Goal: Transaction & Acquisition: Purchase product/service

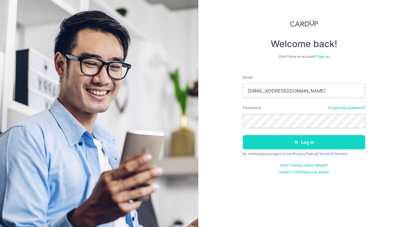
click at [276, 139] on button "Log in" at bounding box center [304, 142] width 123 height 14
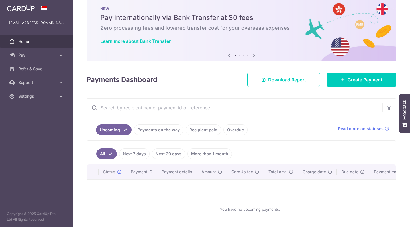
scroll to position [15, 0]
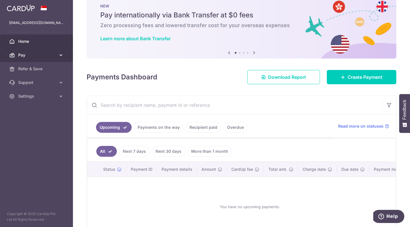
click at [60, 56] on icon at bounding box center [61, 55] width 6 height 6
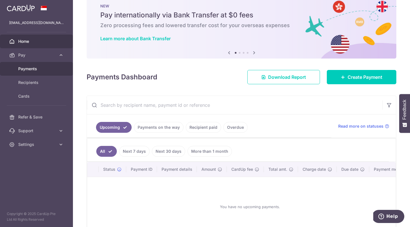
click at [48, 70] on span "Payments" at bounding box center [37, 69] width 38 height 6
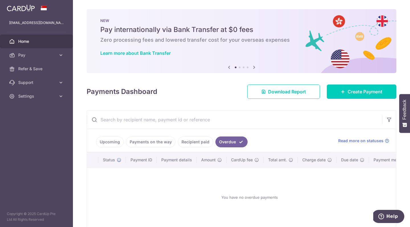
click at [203, 145] on link "Recipient paid" at bounding box center [195, 141] width 35 height 11
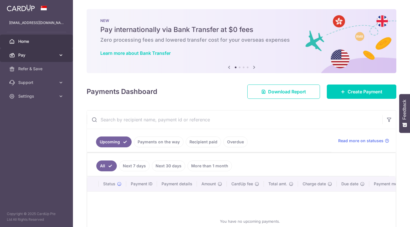
click at [57, 56] on link "Pay" at bounding box center [36, 55] width 73 height 14
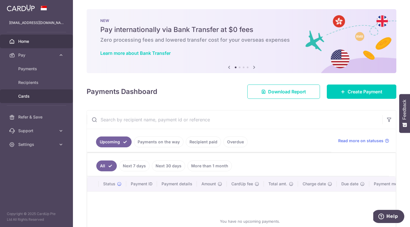
click at [37, 95] on span "Cards" at bounding box center [37, 96] width 38 height 6
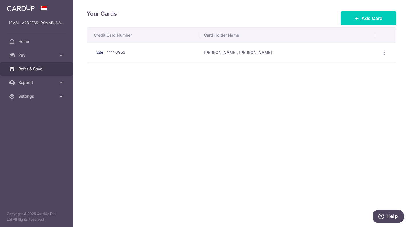
click at [44, 68] on span "Refer & Save" at bounding box center [37, 69] width 38 height 6
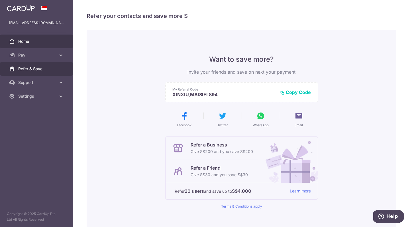
click at [48, 40] on span "Home" at bounding box center [37, 41] width 38 height 6
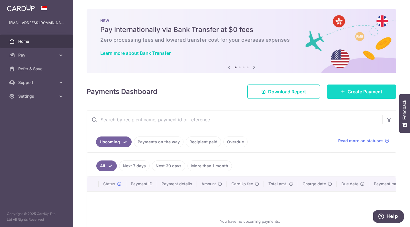
click at [359, 88] on link "Create Payment" at bounding box center [362, 91] width 70 height 14
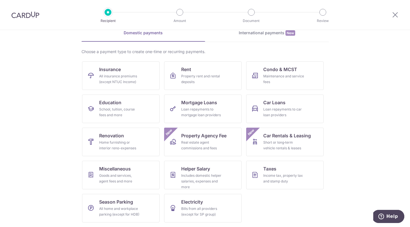
scroll to position [29, 0]
click at [119, 174] on div "Goods and services, agent fees and more" at bounding box center [119, 177] width 41 height 11
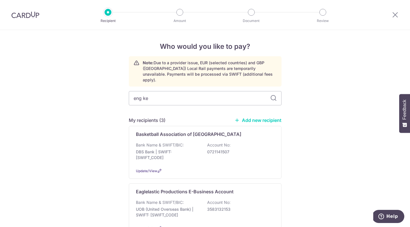
type input "eng kee"
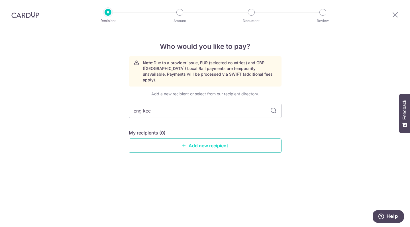
drag, startPoint x: 95, startPoint y: 137, endPoint x: 148, endPoint y: 137, distance: 53.0
click at [148, 138] on link "Add new recipient" at bounding box center [205, 145] width 153 height 14
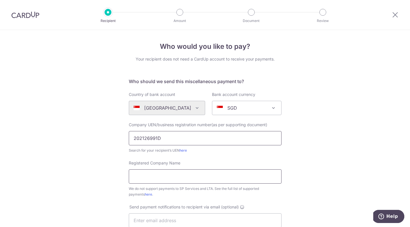
type input "202126991D"
type input "Eng Kee Chicken Wings Pte Ltd"
click at [105, 183] on div "Who would you like to pay? Your recipient does not need a CardUp account to rec…" at bounding box center [205, 207] width 410 height 354
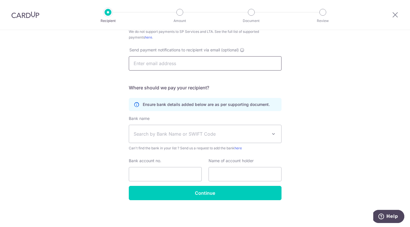
scroll to position [157, 0]
click at [74, 211] on div "Who would you like to pay? Your recipient does not need a CardUp account to rec…" at bounding box center [205, 50] width 410 height 354
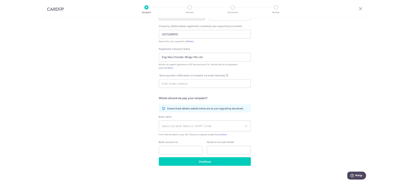
scroll to position [0, 0]
